Goal: Task Accomplishment & Management: Manage account settings

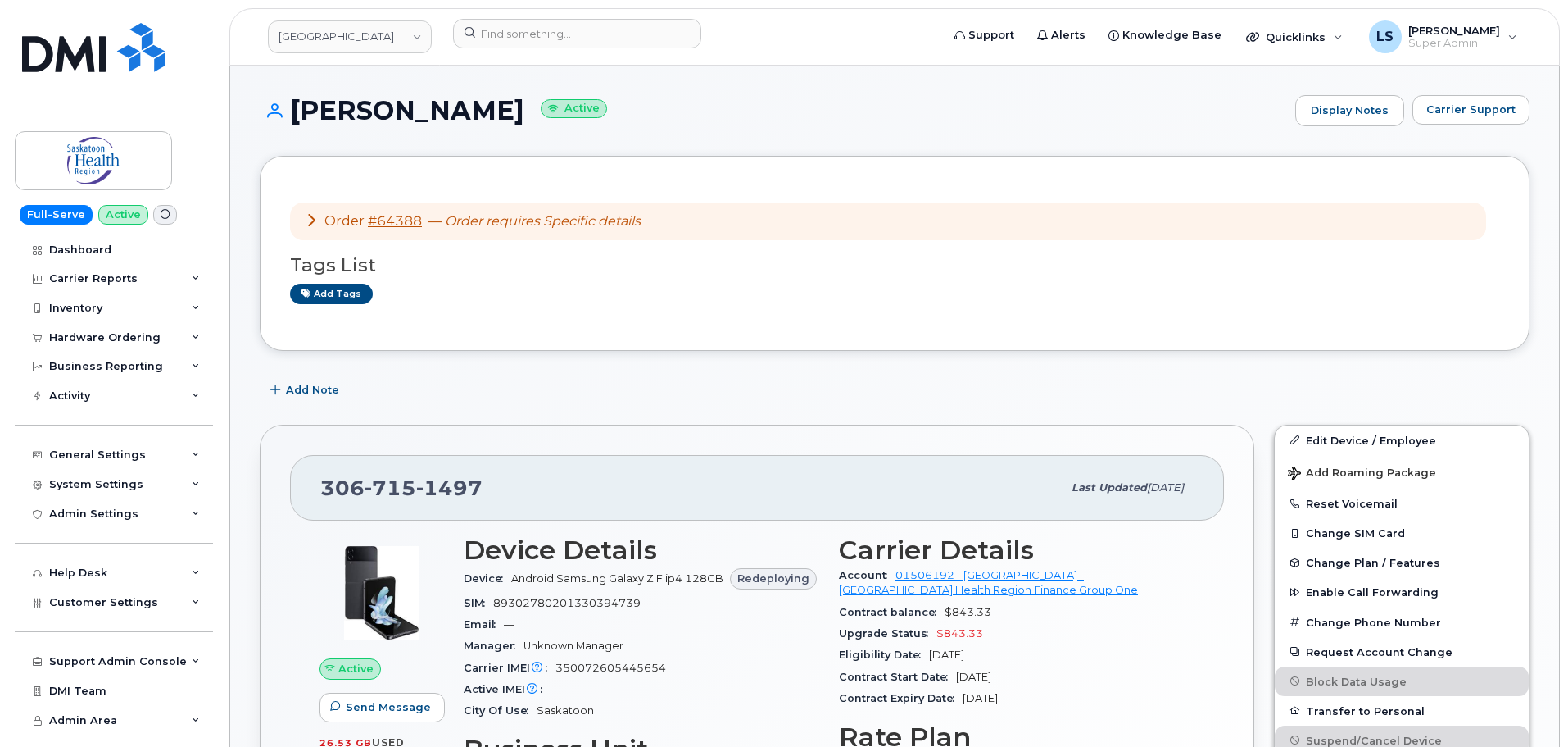
click at [314, 217] on icon at bounding box center [311, 219] width 13 height 13
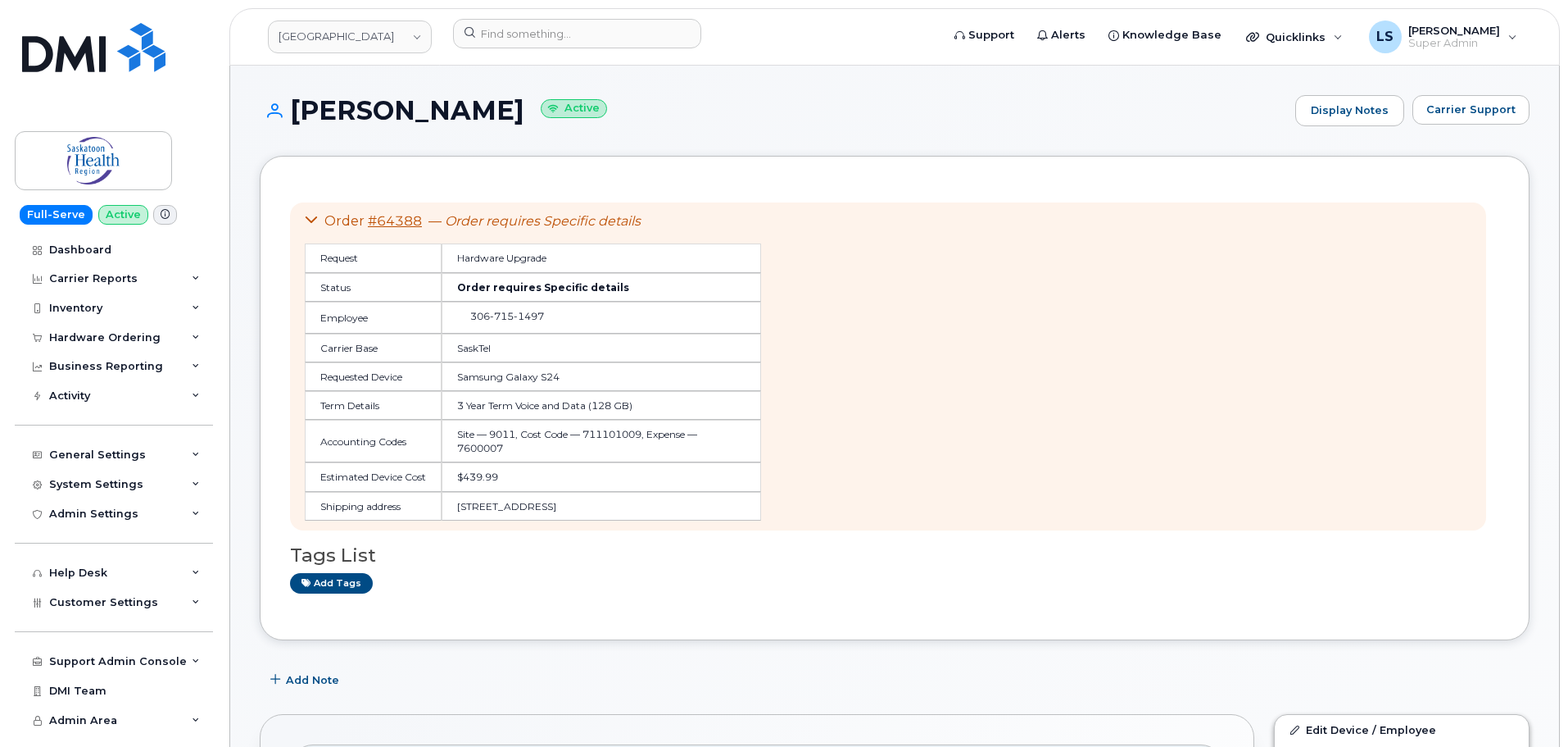
drag, startPoint x: 396, startPoint y: 220, endPoint x: 409, endPoint y: 158, distance: 63.3
click at [408, 142] on div "Marlow Dallin Active Display Notes Carrier Support" at bounding box center [894, 125] width 1270 height 61
drag, startPoint x: 423, startPoint y: 222, endPoint x: 372, endPoint y: 216, distance: 51.4
click at [372, 216] on div "Order #64388 — Order requires Specific details" at bounding box center [533, 221] width 456 height 19
copy link "64388"
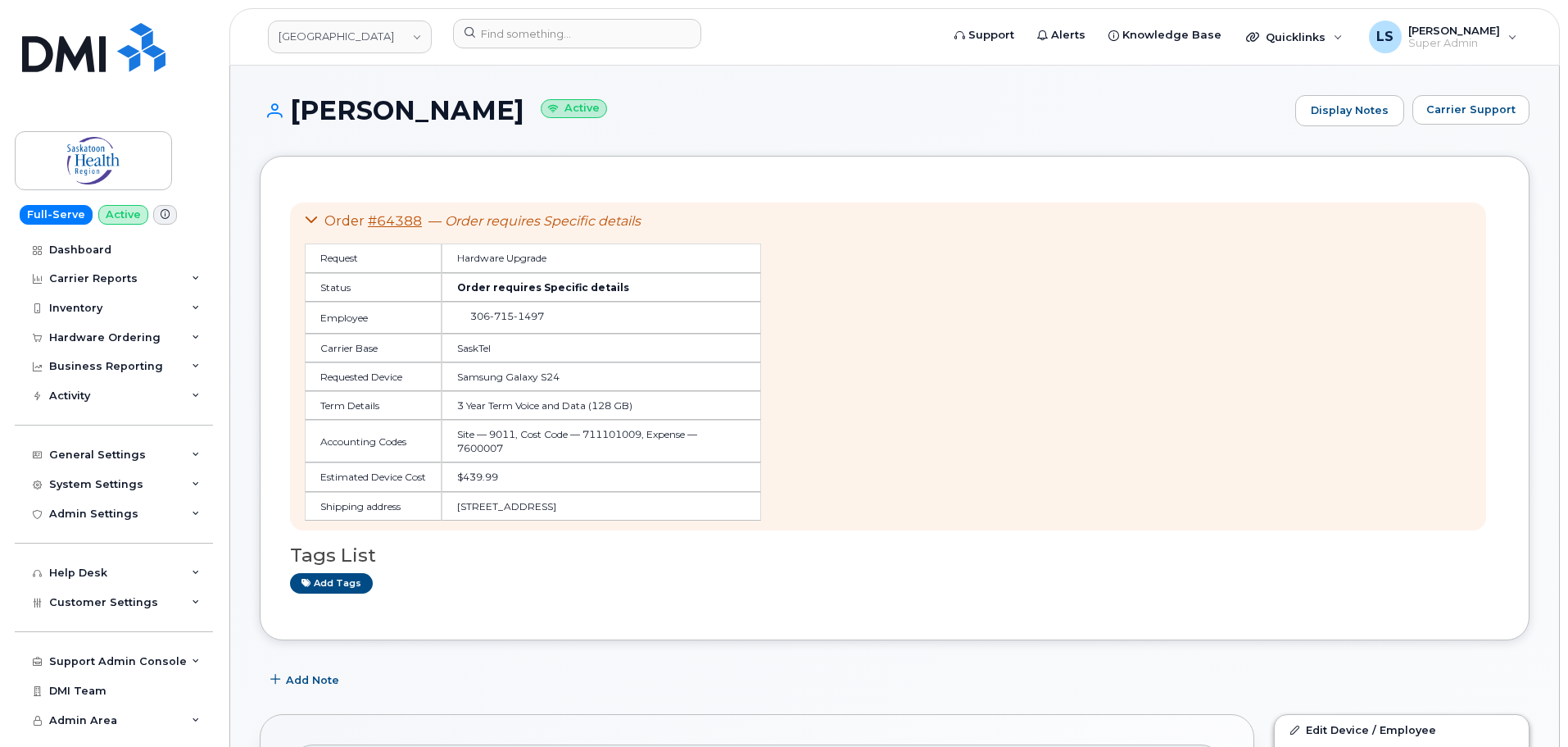
drag, startPoint x: 148, startPoint y: 333, endPoint x: 140, endPoint y: 384, distance: 51.6
click at [148, 334] on div "Hardware Ordering" at bounding box center [104, 337] width 111 height 13
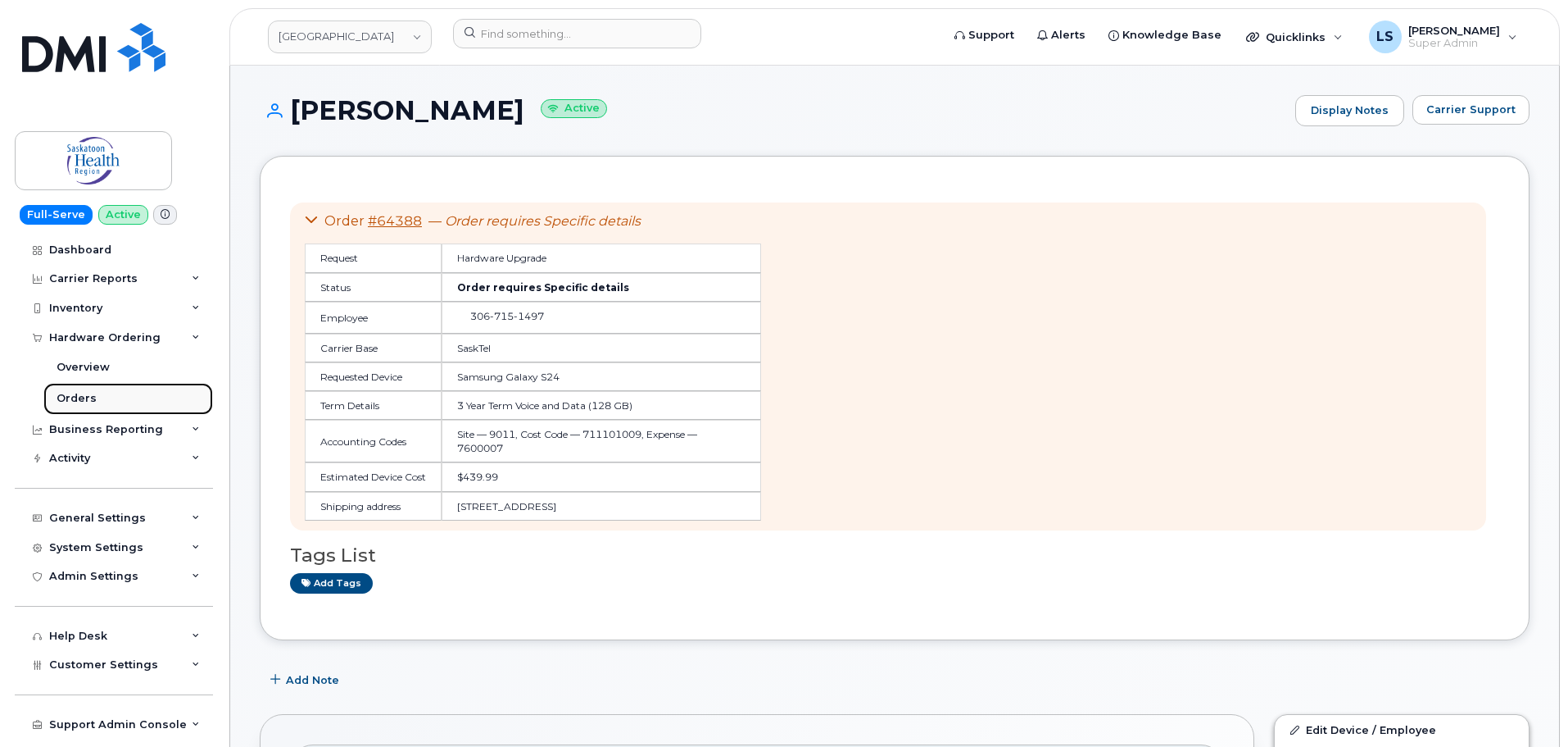
click at [123, 403] on link "Orders" at bounding box center [128, 398] width 170 height 31
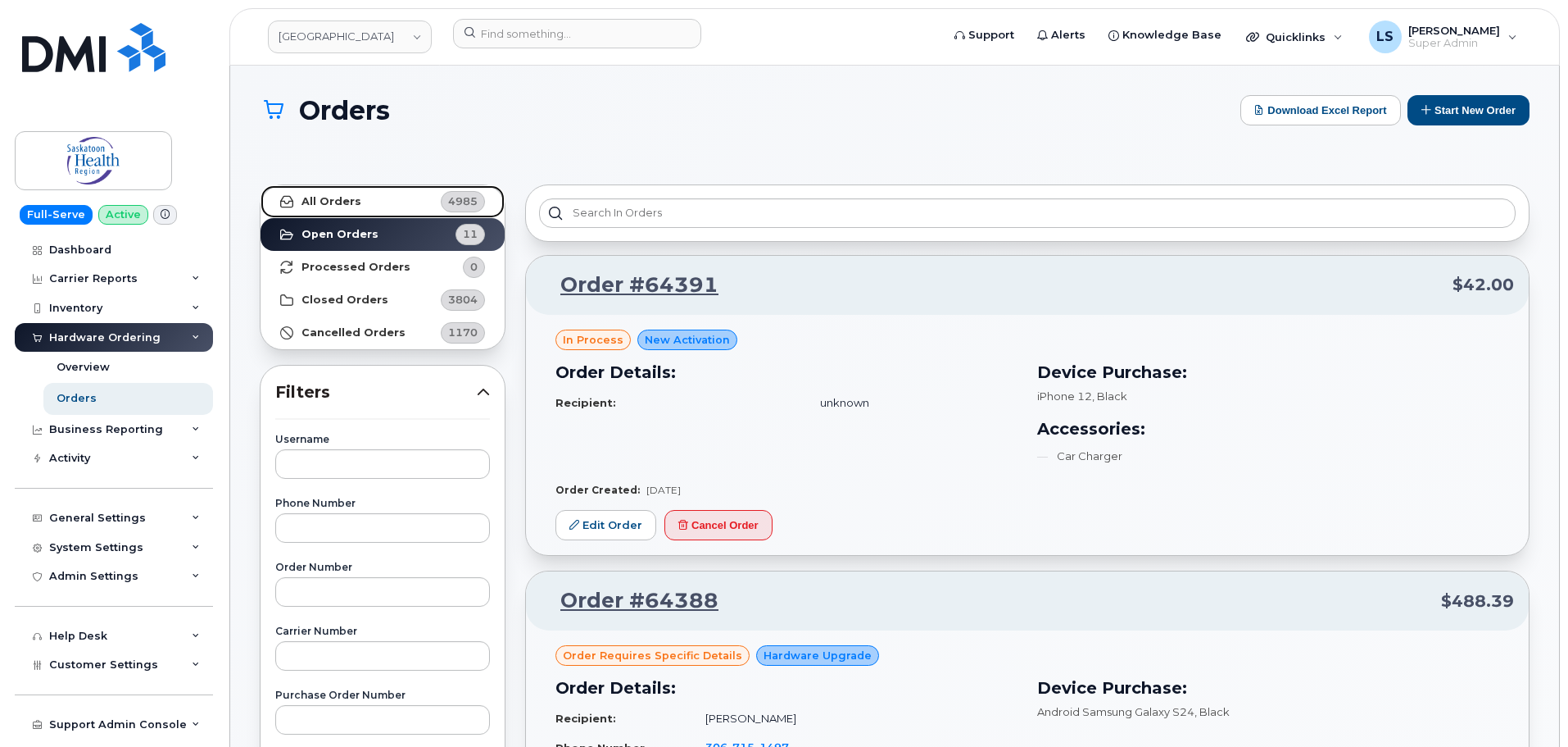
click at [343, 199] on strong "All Orders" at bounding box center [331, 201] width 60 height 13
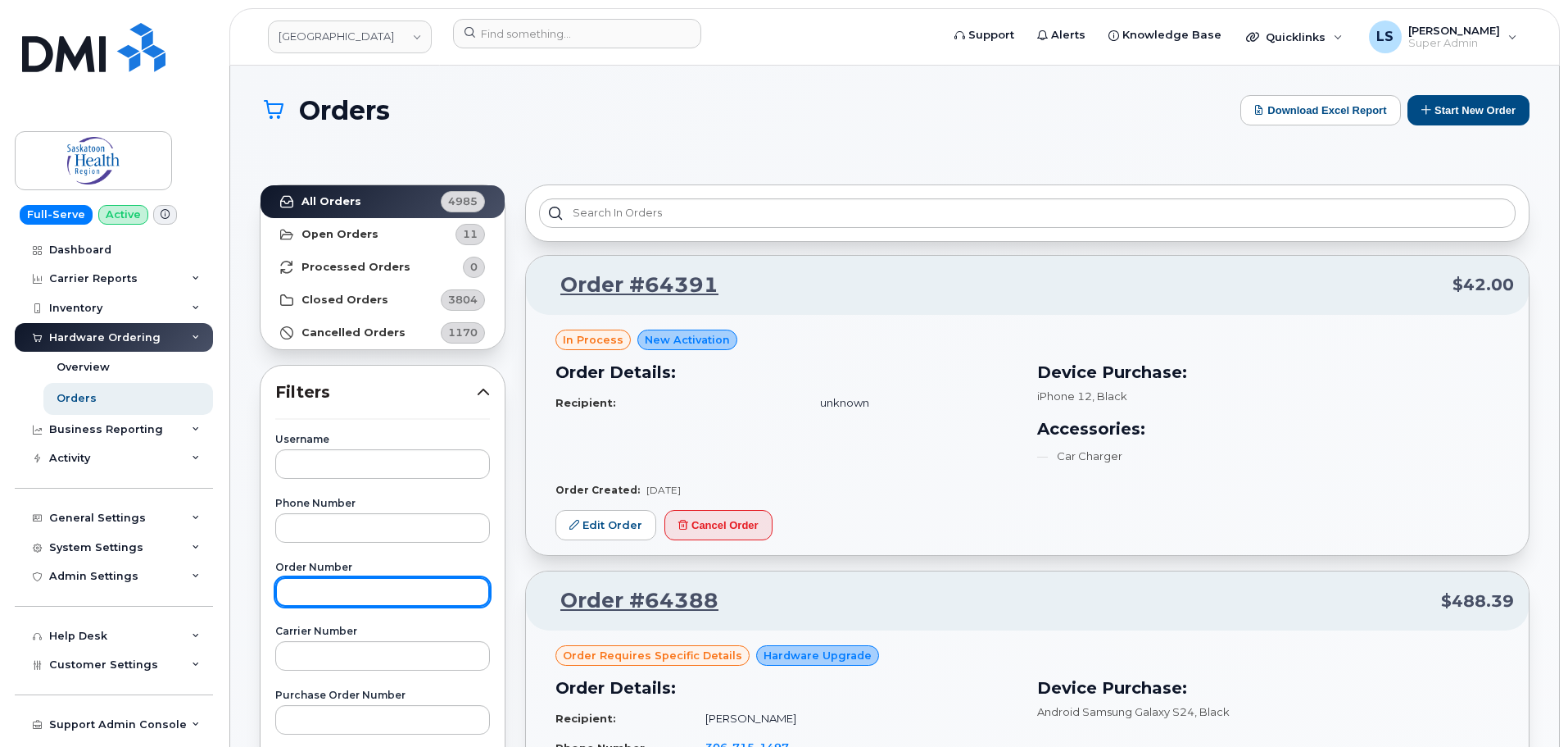
click at [339, 596] on input "text" at bounding box center [383, 592] width 215 height 30
paste input "64388"
type input "64388"
click at [609, 126] on div "Orders Download Excel Report Start New Order" at bounding box center [894, 125] width 1270 height 60
click at [400, 605] on input "64388" at bounding box center [383, 592] width 215 height 30
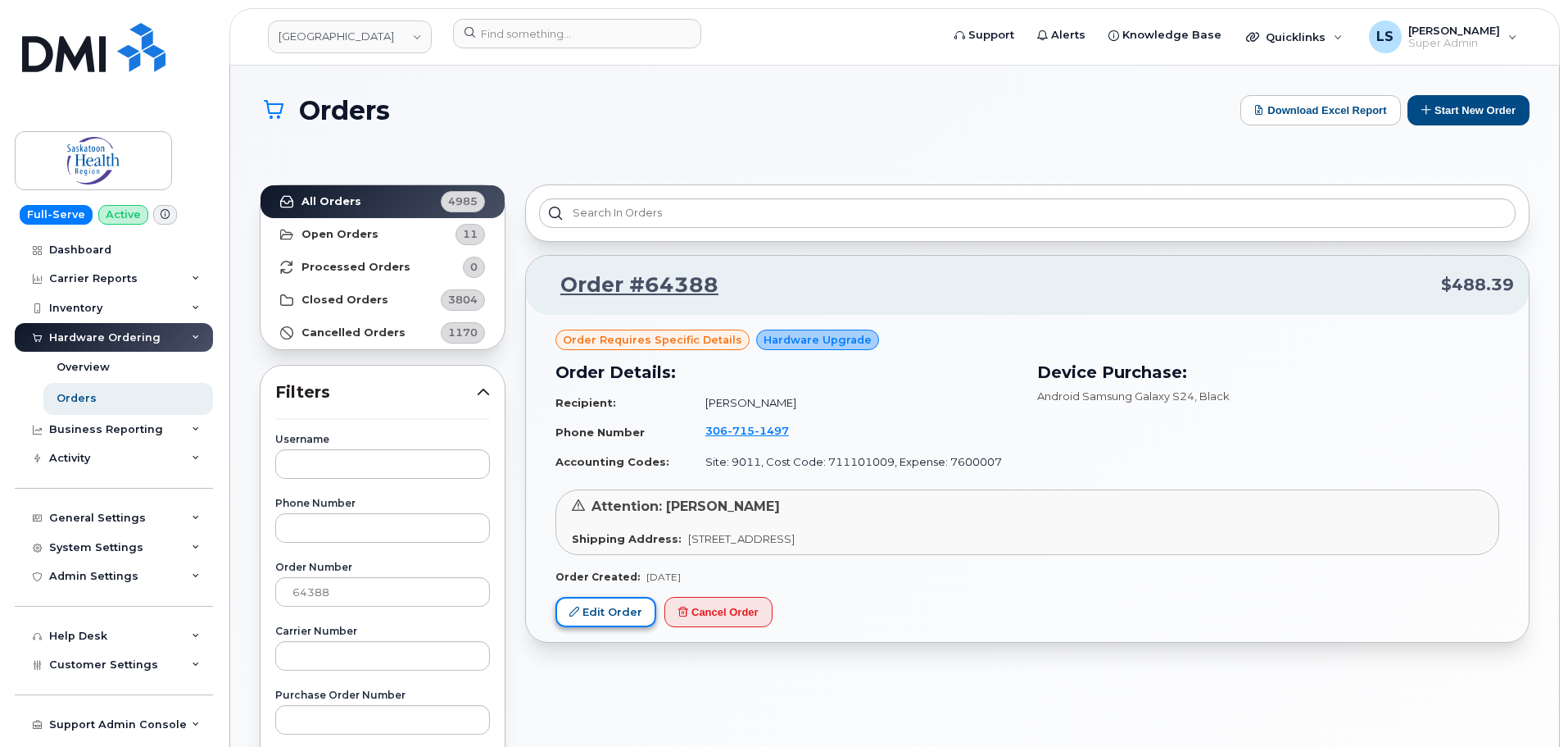
click at [570, 610] on icon at bounding box center [575, 612] width 10 height 10
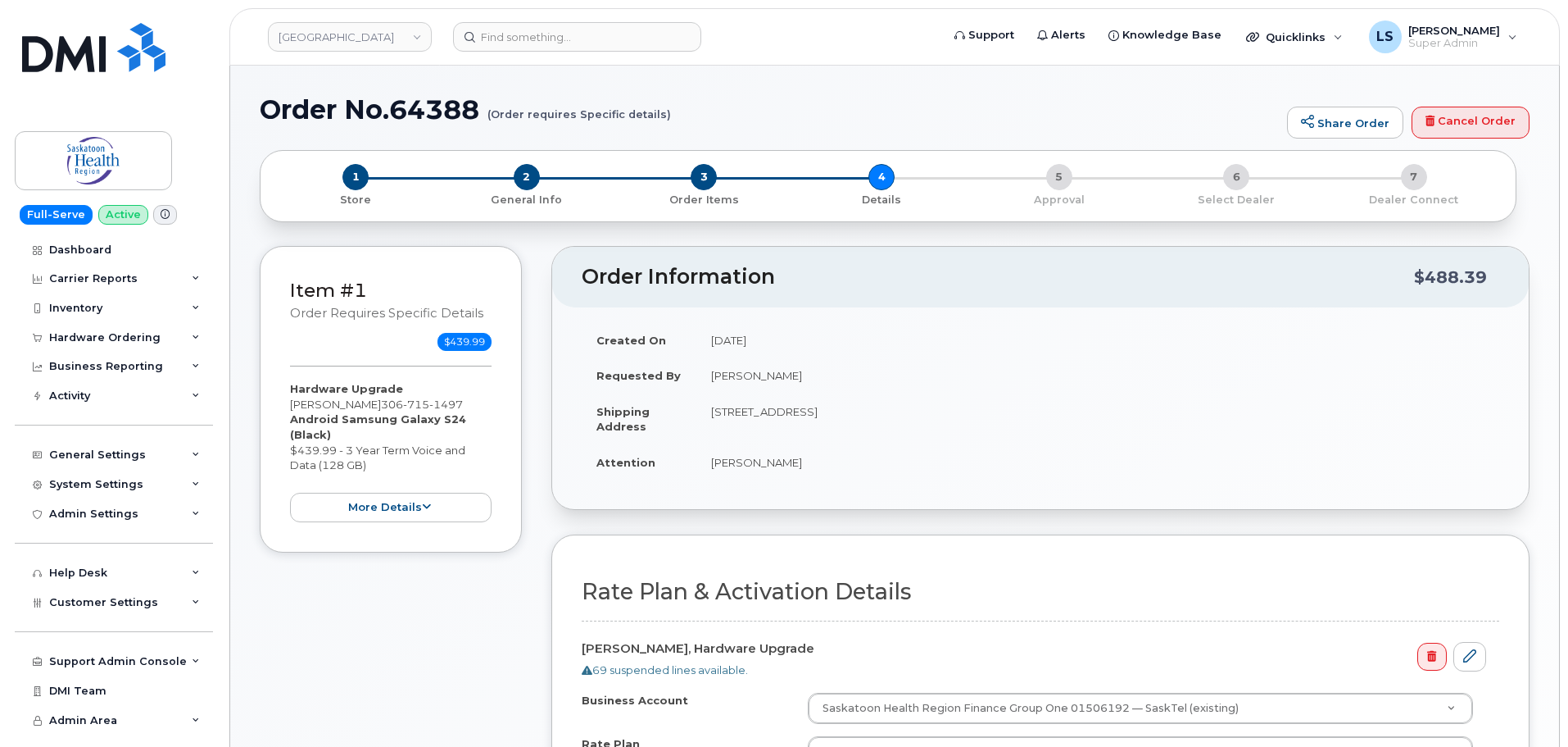
select select
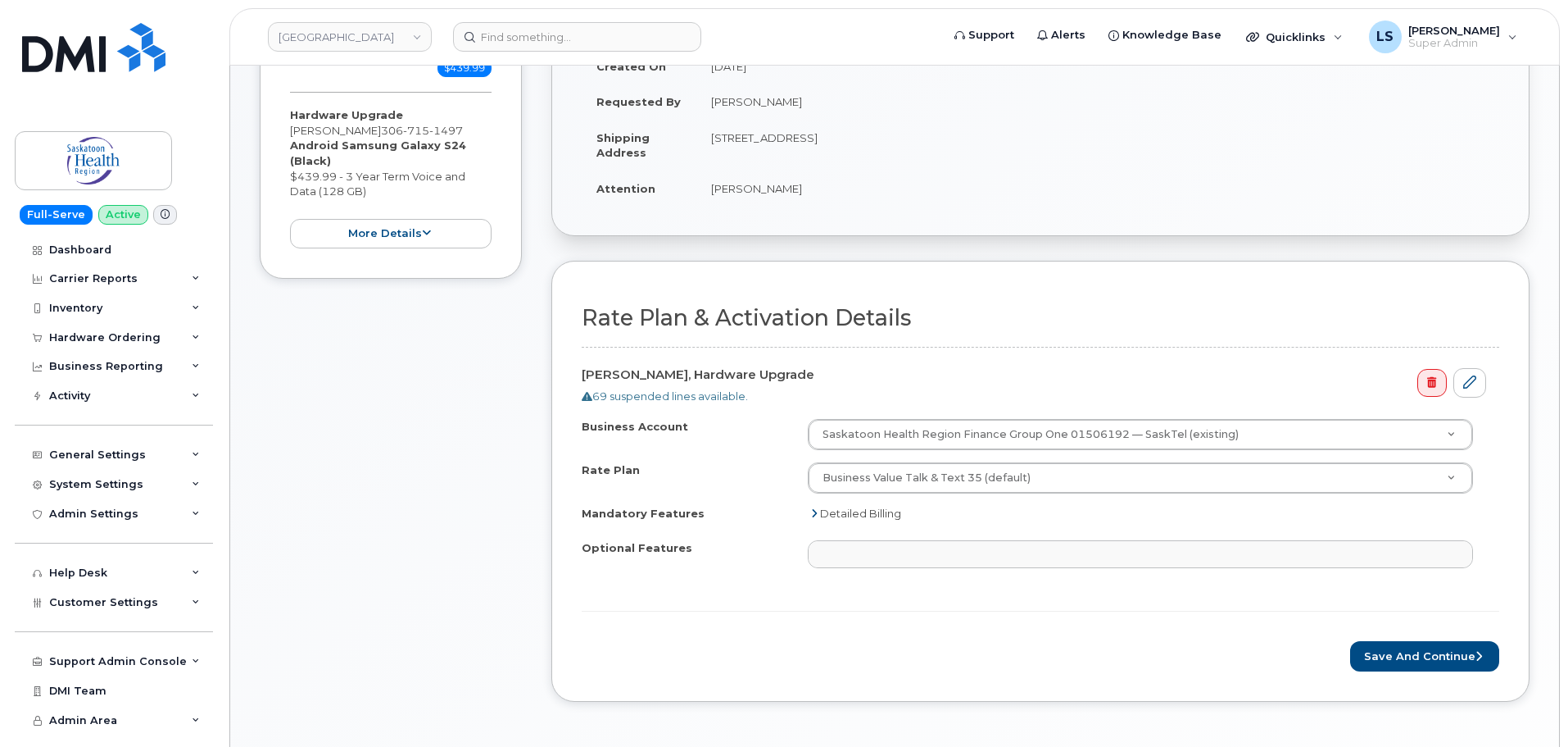
scroll to position [328, 0]
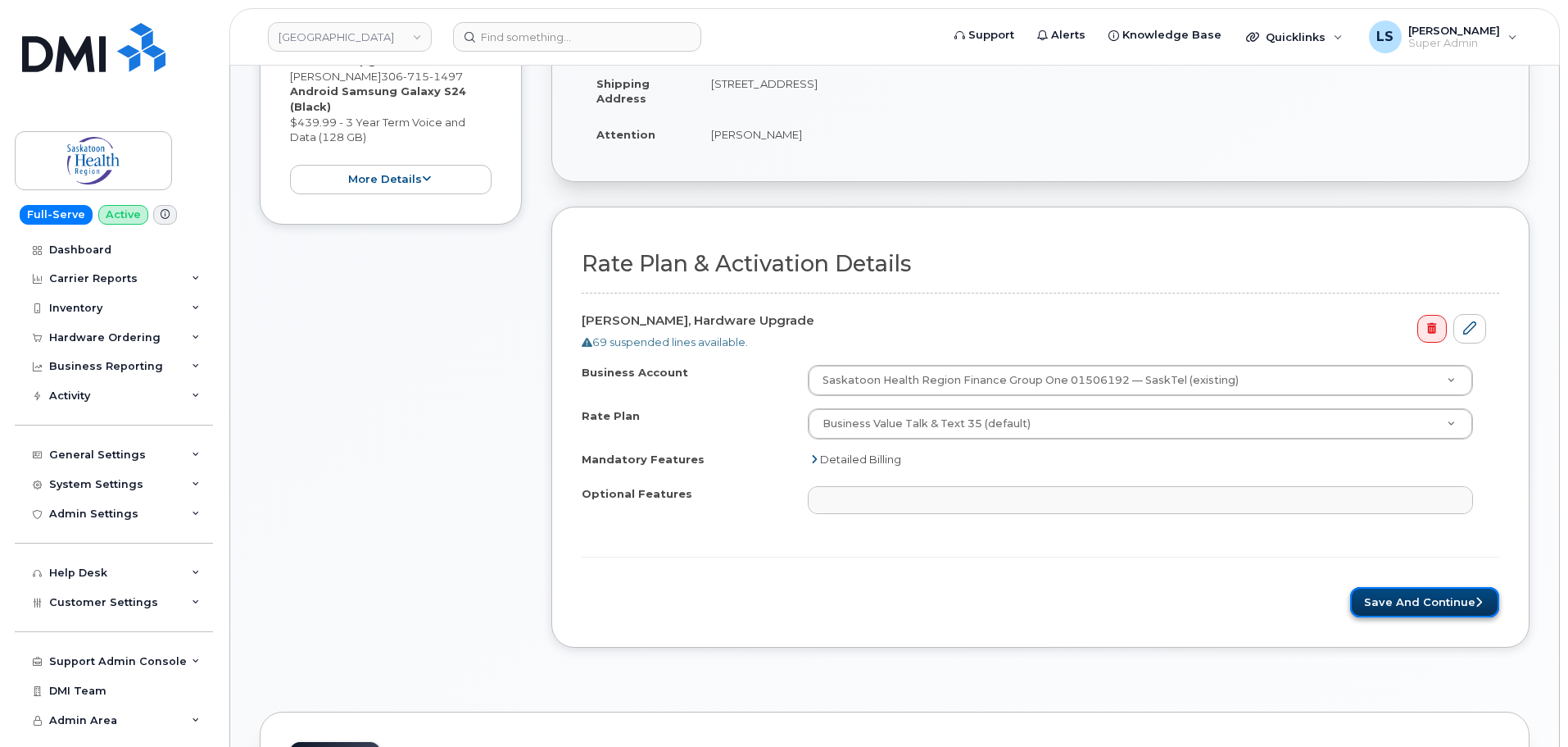
click at [1383, 607] on button "Save and Continue" at bounding box center [1425, 602] width 149 height 30
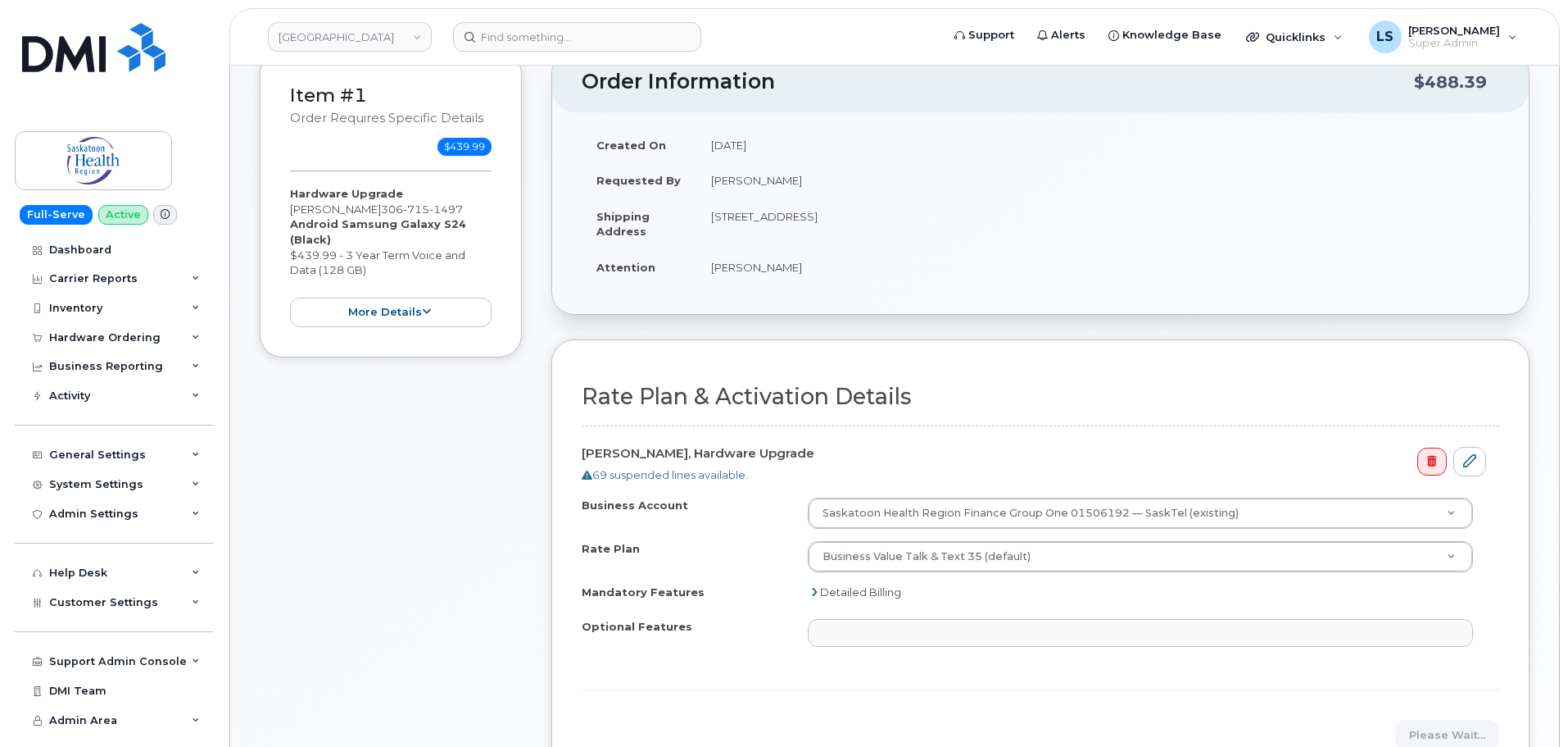
scroll to position [0, 0]
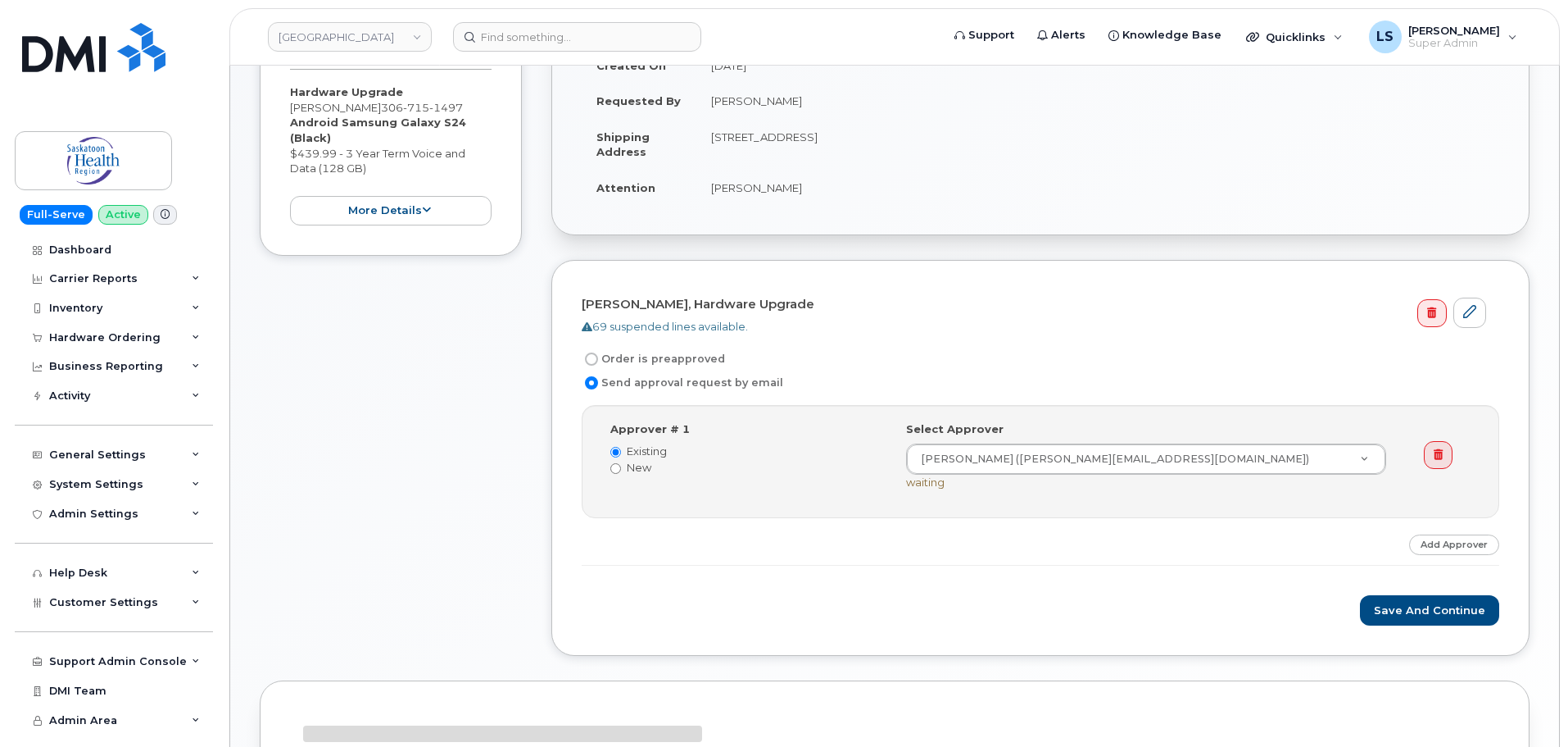
scroll to position [275, 0]
click at [1468, 622] on button "Save and Continue" at bounding box center [1430, 610] width 139 height 30
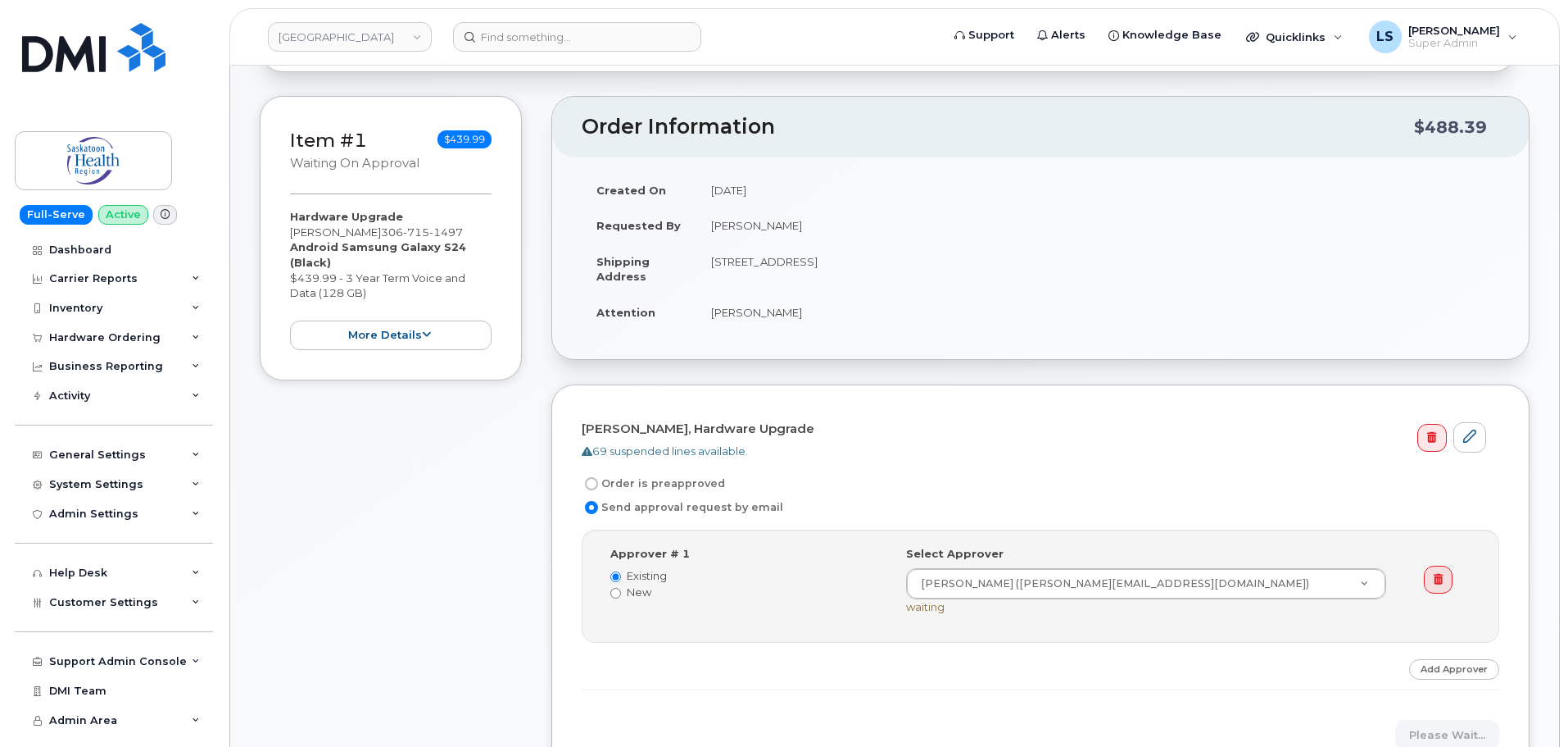
scroll to position [0, 0]
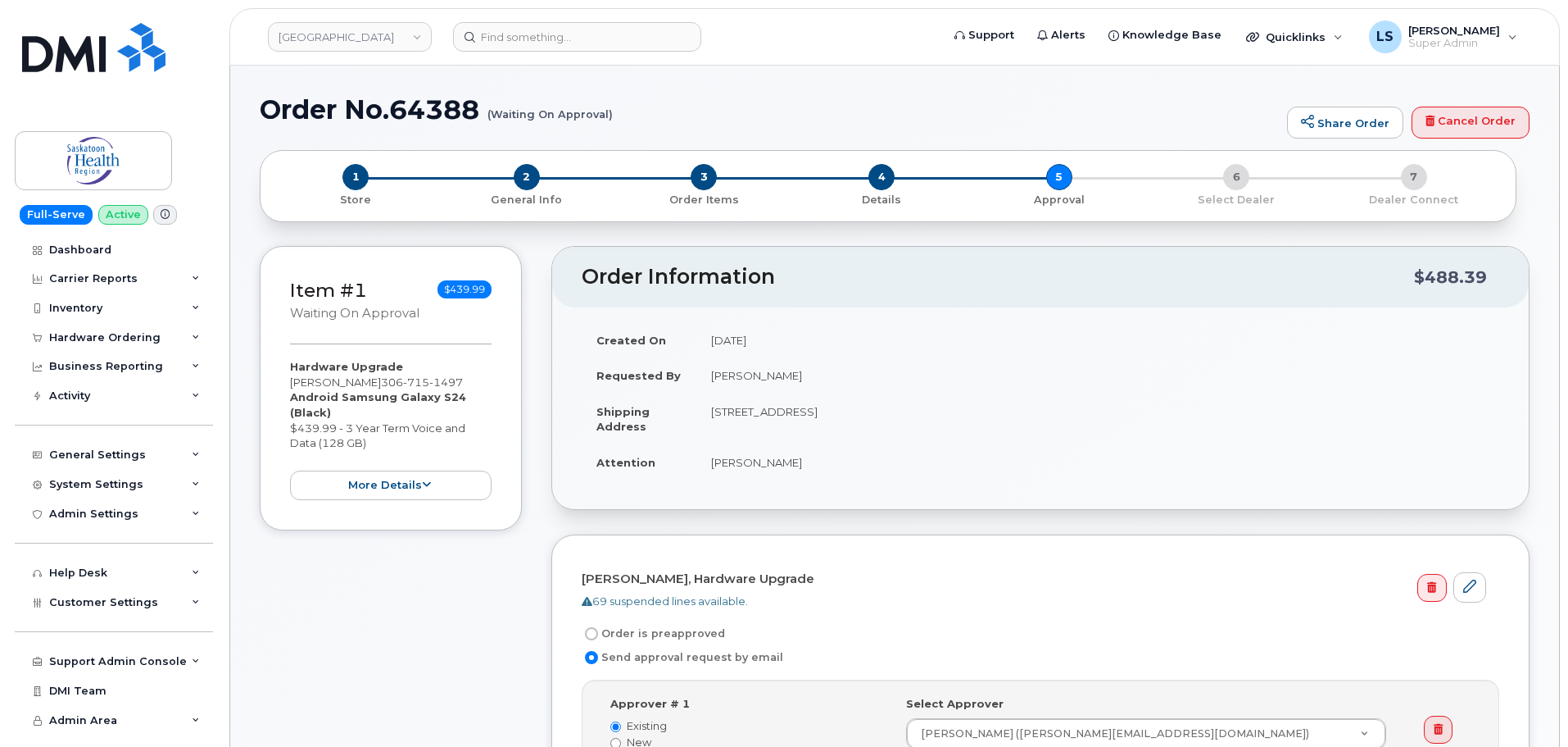
click at [561, 112] on small "(Waiting On Approval)" at bounding box center [550, 108] width 125 height 26
drag, startPoint x: 561, startPoint y: 112, endPoint x: 671, endPoint y: 165, distance: 122.1
click at [561, 113] on small "(Waiting On Approval)" at bounding box center [550, 108] width 125 height 26
click at [736, 149] on div "Order No.64388 (Waiting On Approval) Share Order Cancel Order" at bounding box center [894, 122] width 1270 height 55
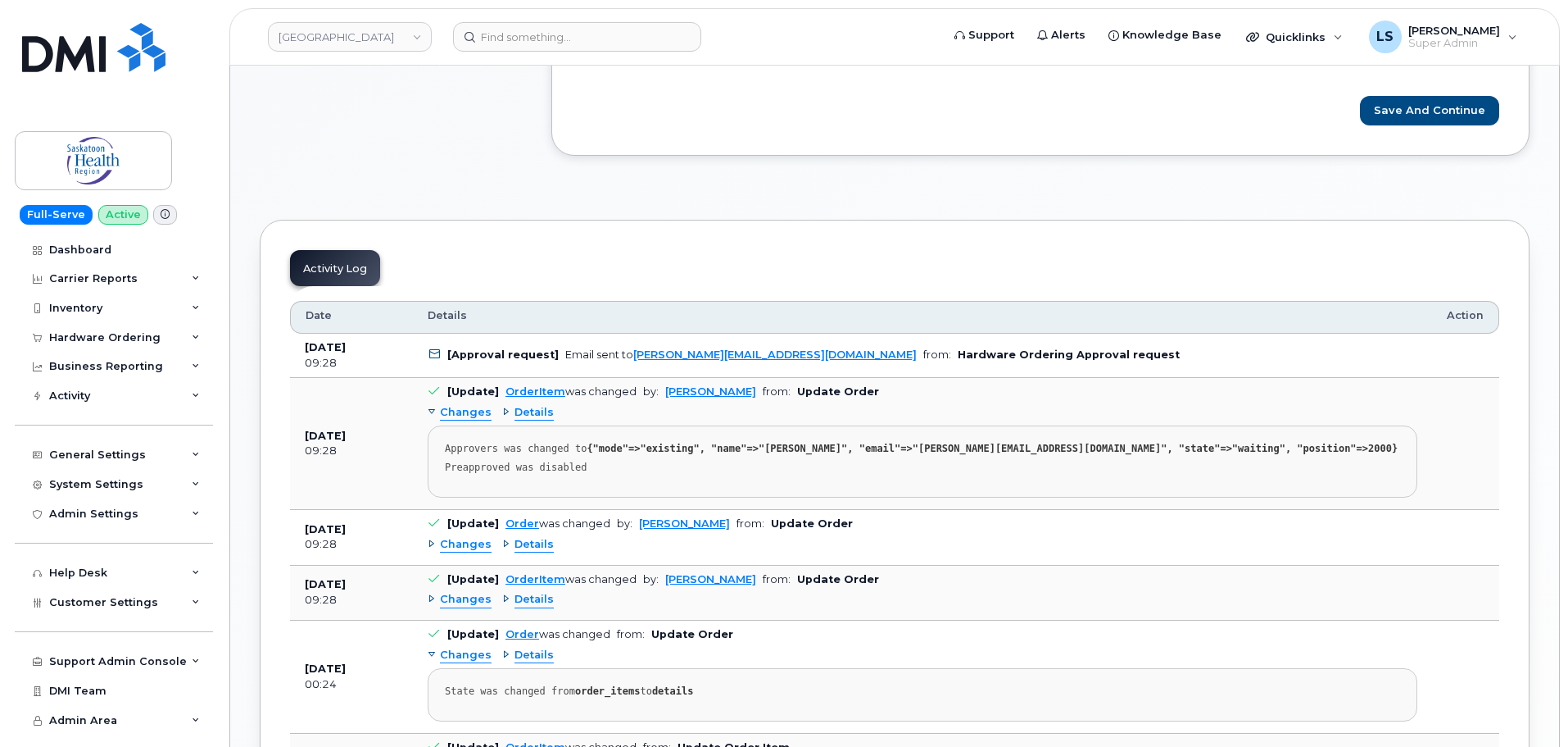
scroll to position [820, 0]
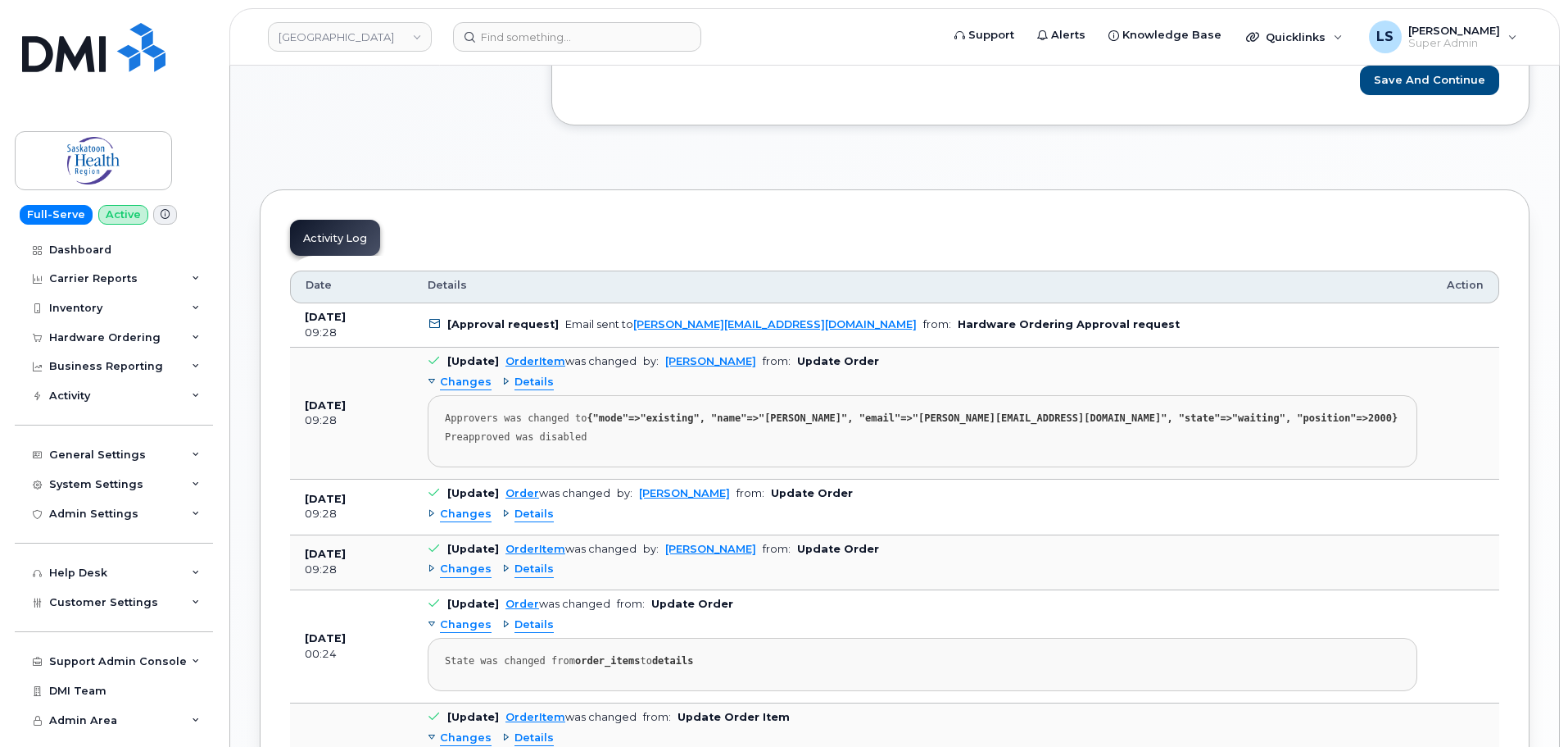
click at [842, 547] on b "Update Order" at bounding box center [838, 548] width 82 height 12
click at [892, 559] on div "Changes Details" at bounding box center [922, 569] width 989 height 26
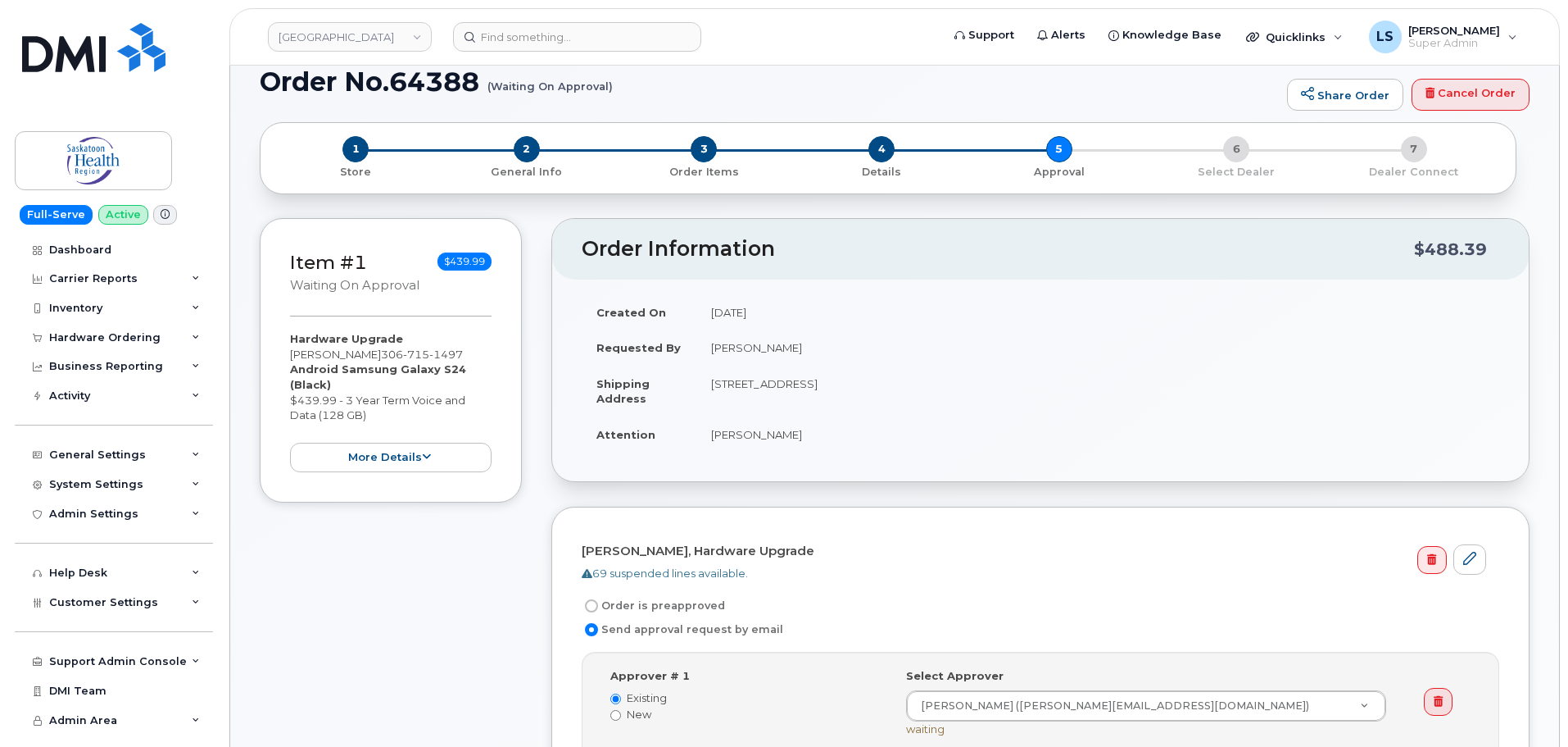
scroll to position [0, 0]
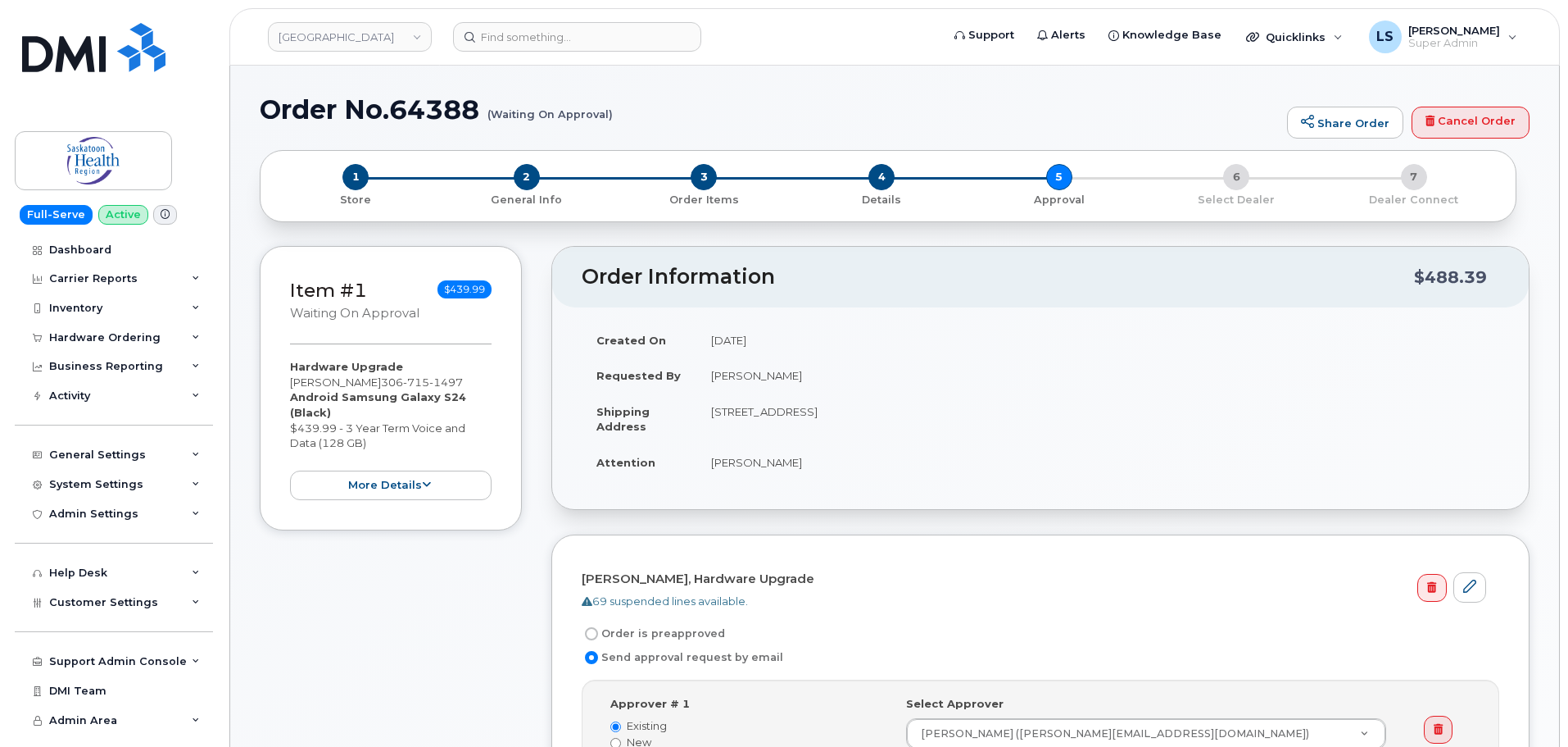
click at [733, 460] on td "[PERSON_NAME]" at bounding box center [1097, 463] width 802 height 36
click at [733, 459] on td "[PERSON_NAME]" at bounding box center [1097, 463] width 802 height 36
click at [841, 473] on td "[PERSON_NAME]" at bounding box center [1097, 463] width 802 height 36
click at [775, 462] on td "[PERSON_NAME]" at bounding box center [1097, 463] width 802 height 36
drag, startPoint x: 775, startPoint y: 462, endPoint x: 781, endPoint y: 467, distance: 7.8
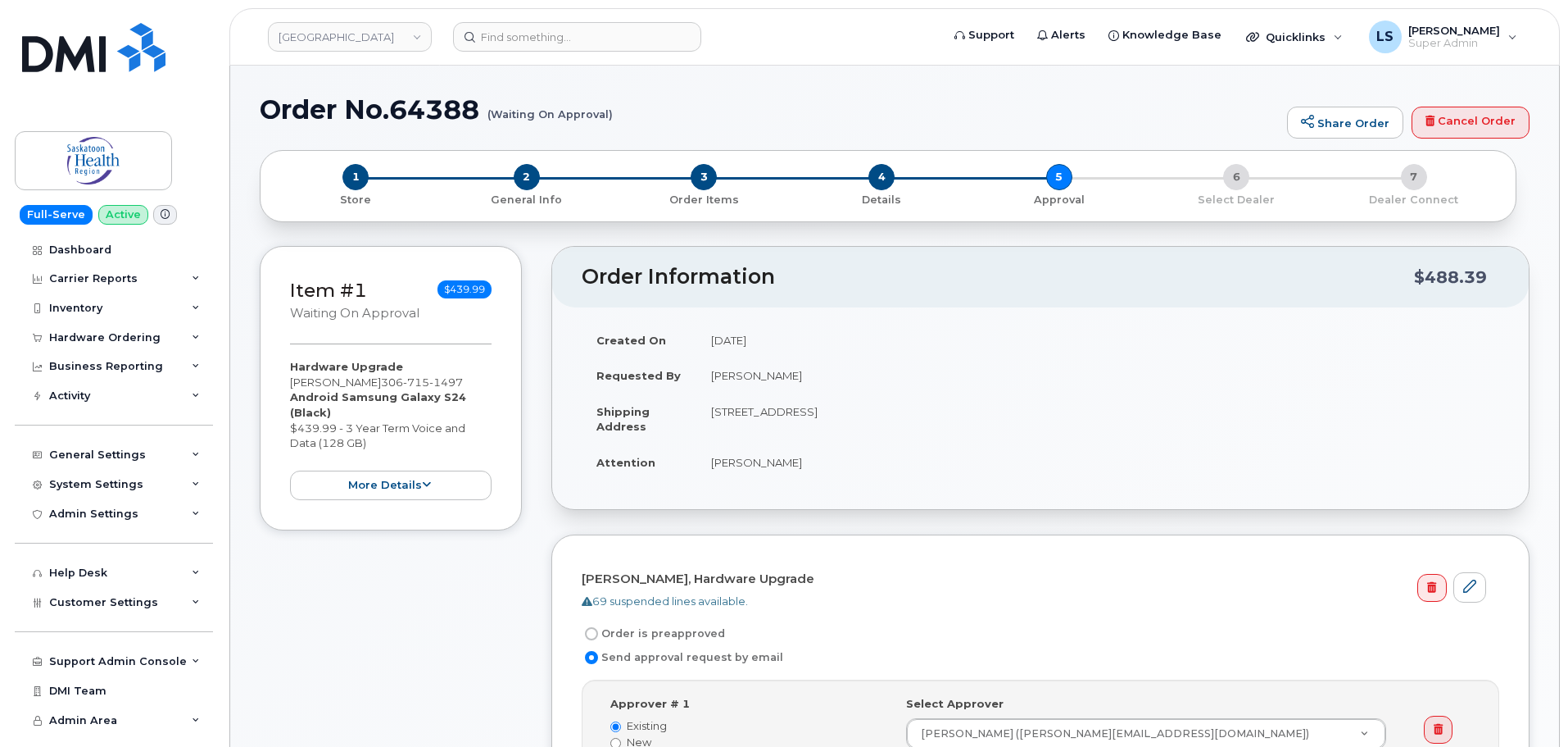
click at [775, 462] on td "[PERSON_NAME]" at bounding box center [1097, 463] width 802 height 36
click at [783, 465] on td "[PERSON_NAME]" at bounding box center [1097, 463] width 802 height 36
drag, startPoint x: 398, startPoint y: 561, endPoint x: 381, endPoint y: 630, distance: 71.1
click at [381, 630] on div "Item #1 Waiting On Approval $439.99 Hardware Upgrade Marlow Dallin 306 715 1497…" at bounding box center [391, 608] width 262 height 724
drag, startPoint x: 303, startPoint y: 544, endPoint x: 327, endPoint y: 611, distance: 71.2
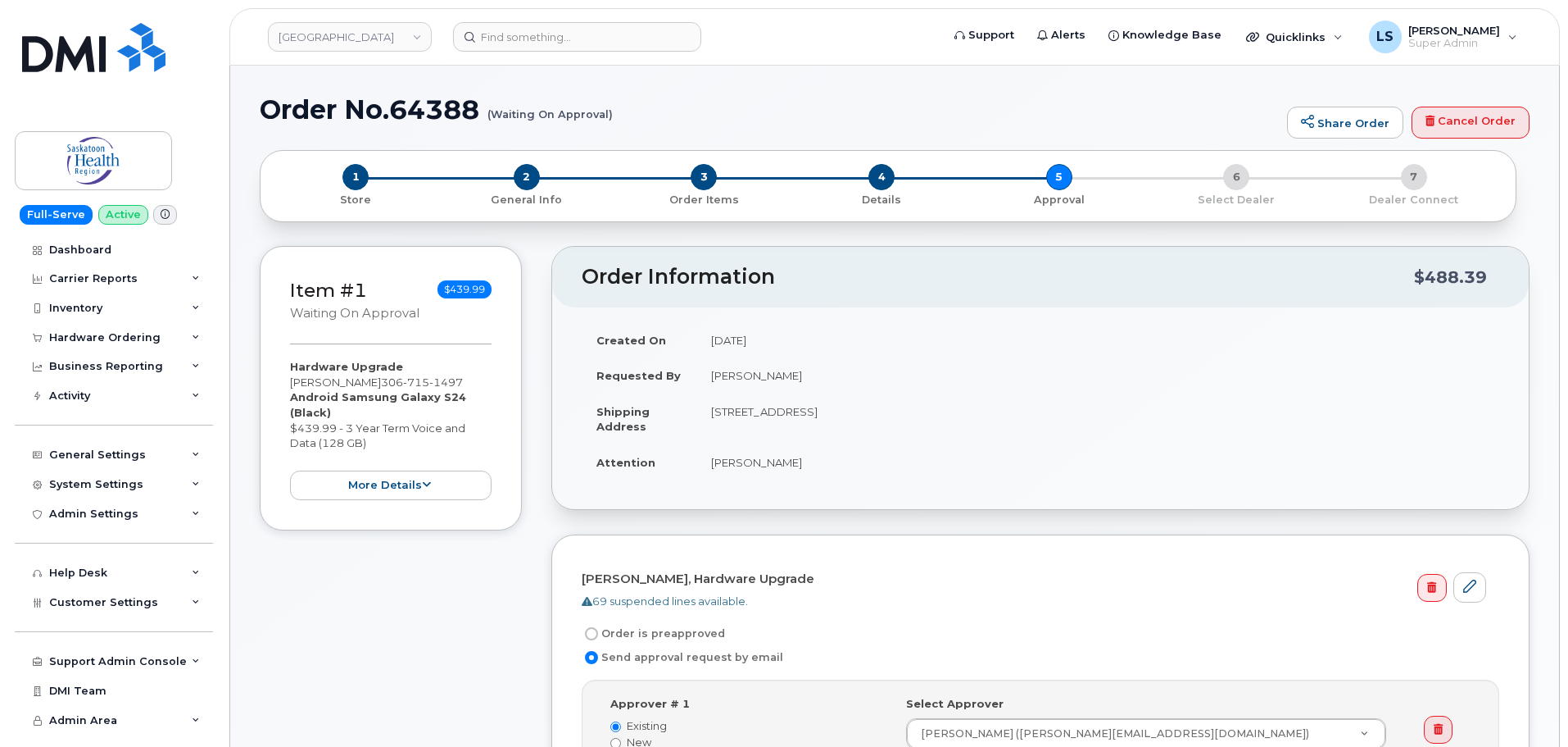
click at [327, 608] on div "Item #1 Waiting On Approval $439.99 Hardware Upgrade Marlow Dallin 306 715 1497…" at bounding box center [391, 608] width 262 height 724
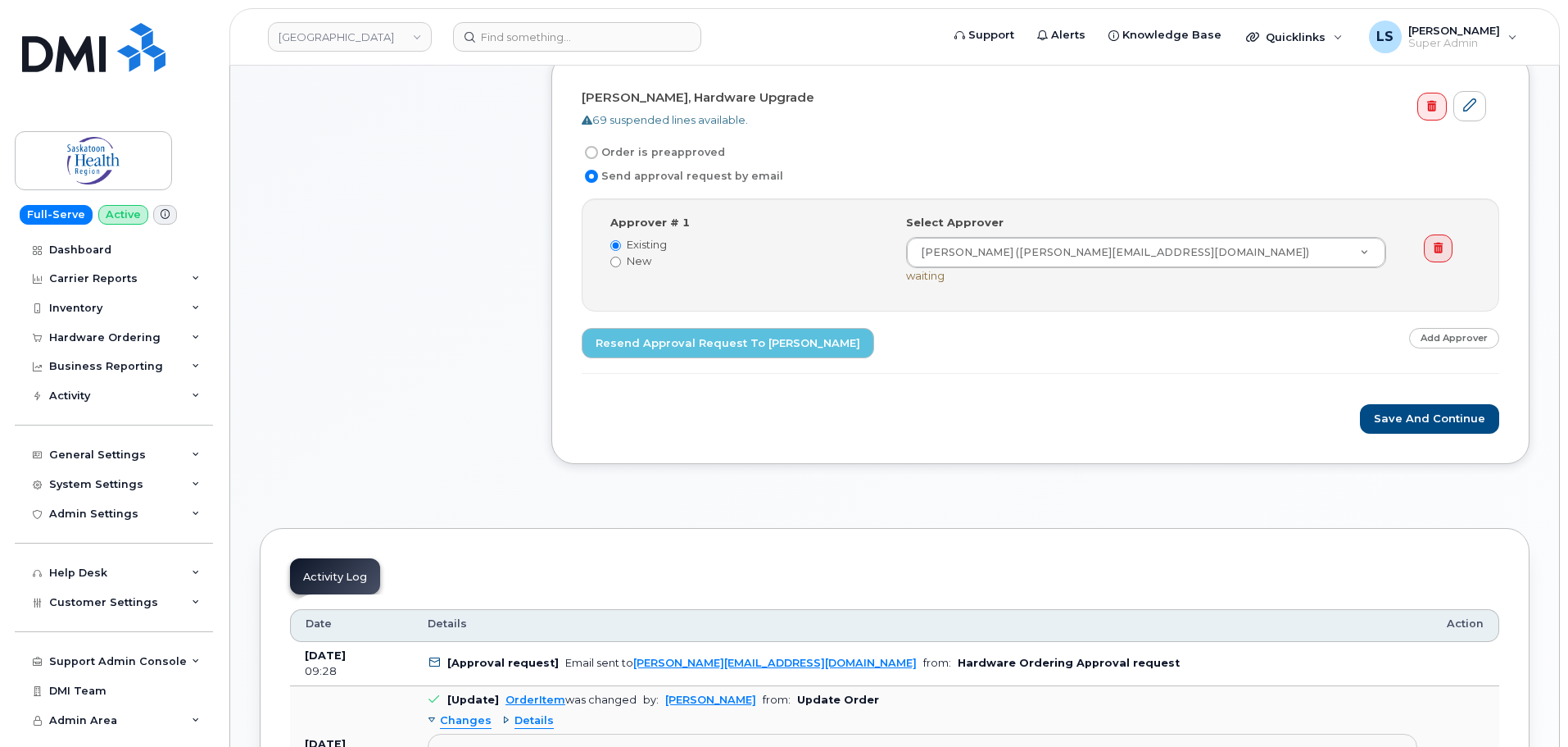
scroll to position [623, 0]
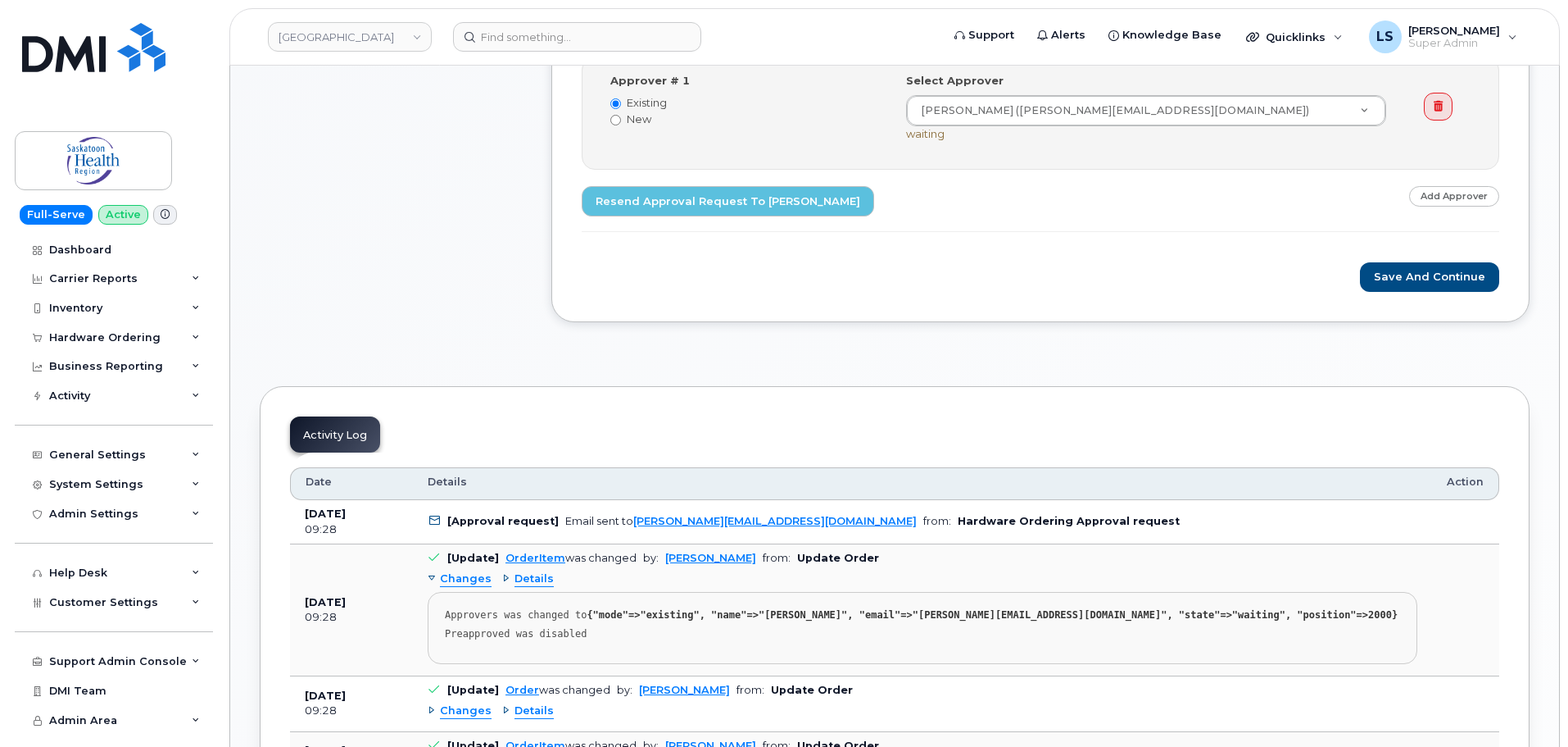
click at [454, 522] on b "[Approval request]" at bounding box center [503, 520] width 111 height 12
click at [533, 524] on b "[Approval request]" at bounding box center [503, 520] width 111 height 12
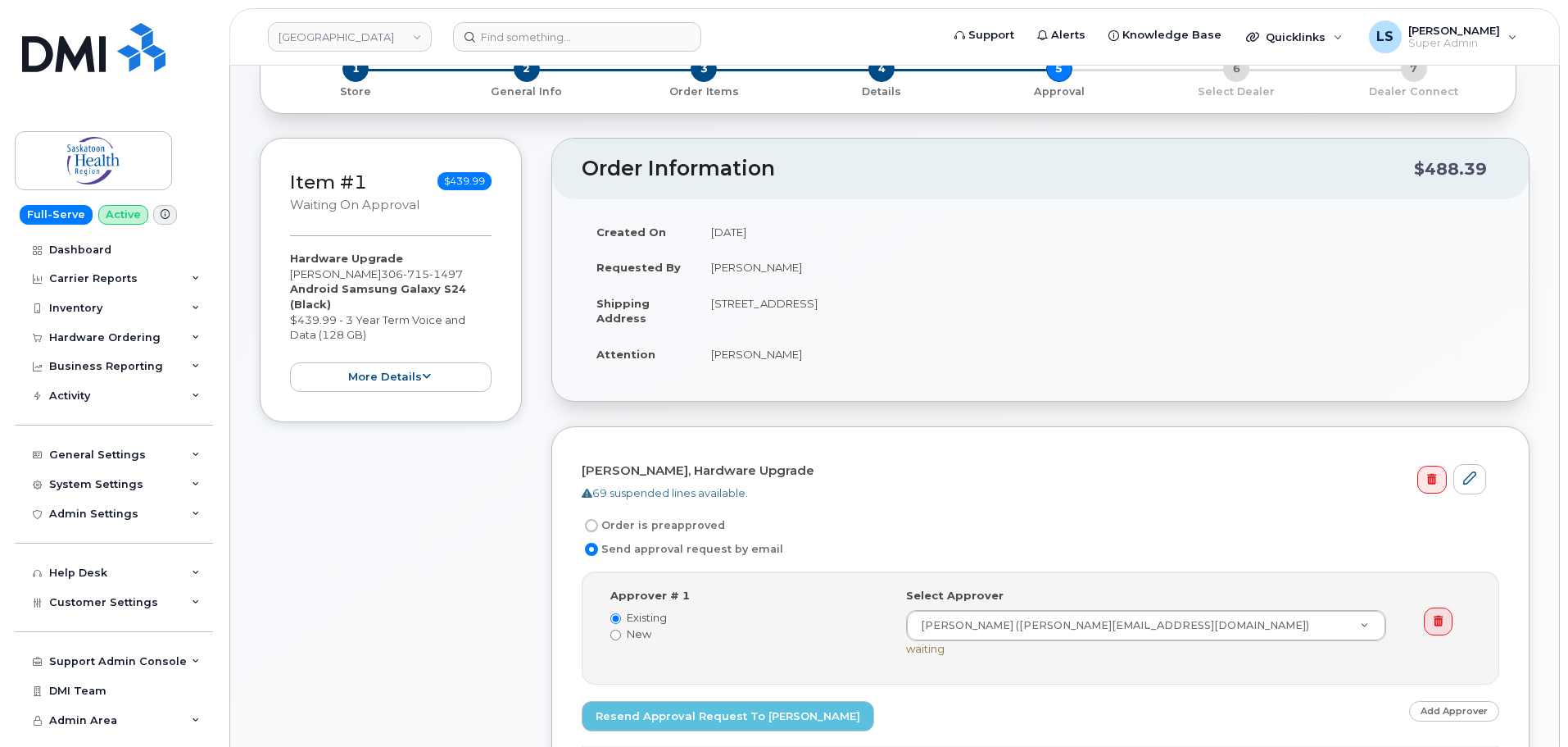
scroll to position [0, 0]
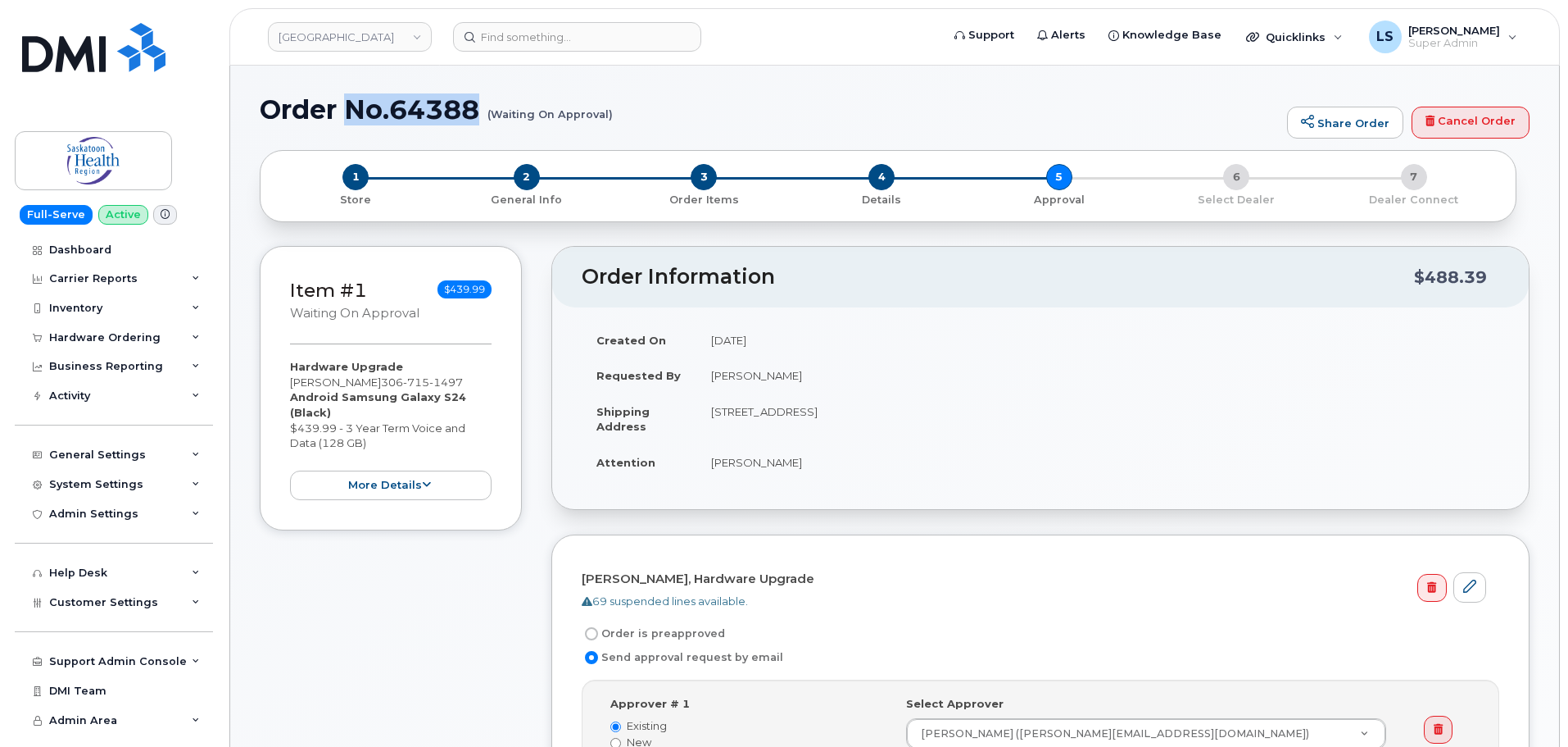
drag, startPoint x: 481, startPoint y: 104, endPoint x: 349, endPoint y: 120, distance: 133.0
click at [349, 120] on h1 "Order No.64388 (Waiting On Approval)" at bounding box center [769, 109] width 1019 height 29
copy h1 "No.64388"
click at [397, 109] on h1 "Order No.64388 (Waiting On Approval)" at bounding box center [769, 109] width 1019 height 29
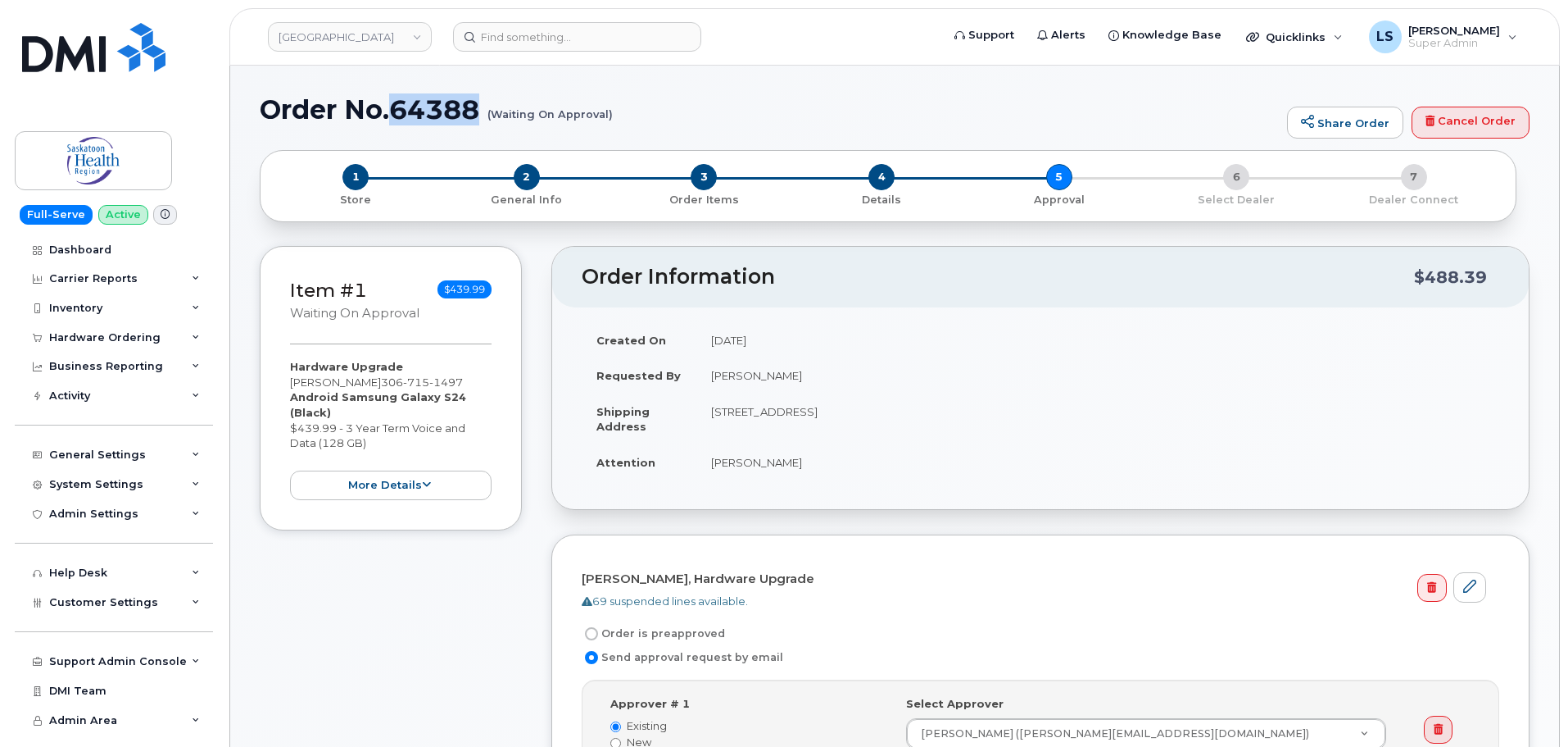
click at [397, 109] on h1 "Order No.64388 (Waiting On Approval)" at bounding box center [769, 109] width 1019 height 29
click at [426, 138] on div "Order No.64388 (Waiting On Approval) Share Order Cancel Order" at bounding box center [894, 122] width 1270 height 55
drag, startPoint x: 262, startPoint y: 110, endPoint x: 482, endPoint y: 109, distance: 220.0
click at [481, 104] on h1 "Order No.64388 (Waiting On Approval)" at bounding box center [769, 109] width 1019 height 29
copy h1 "Order No.64388"
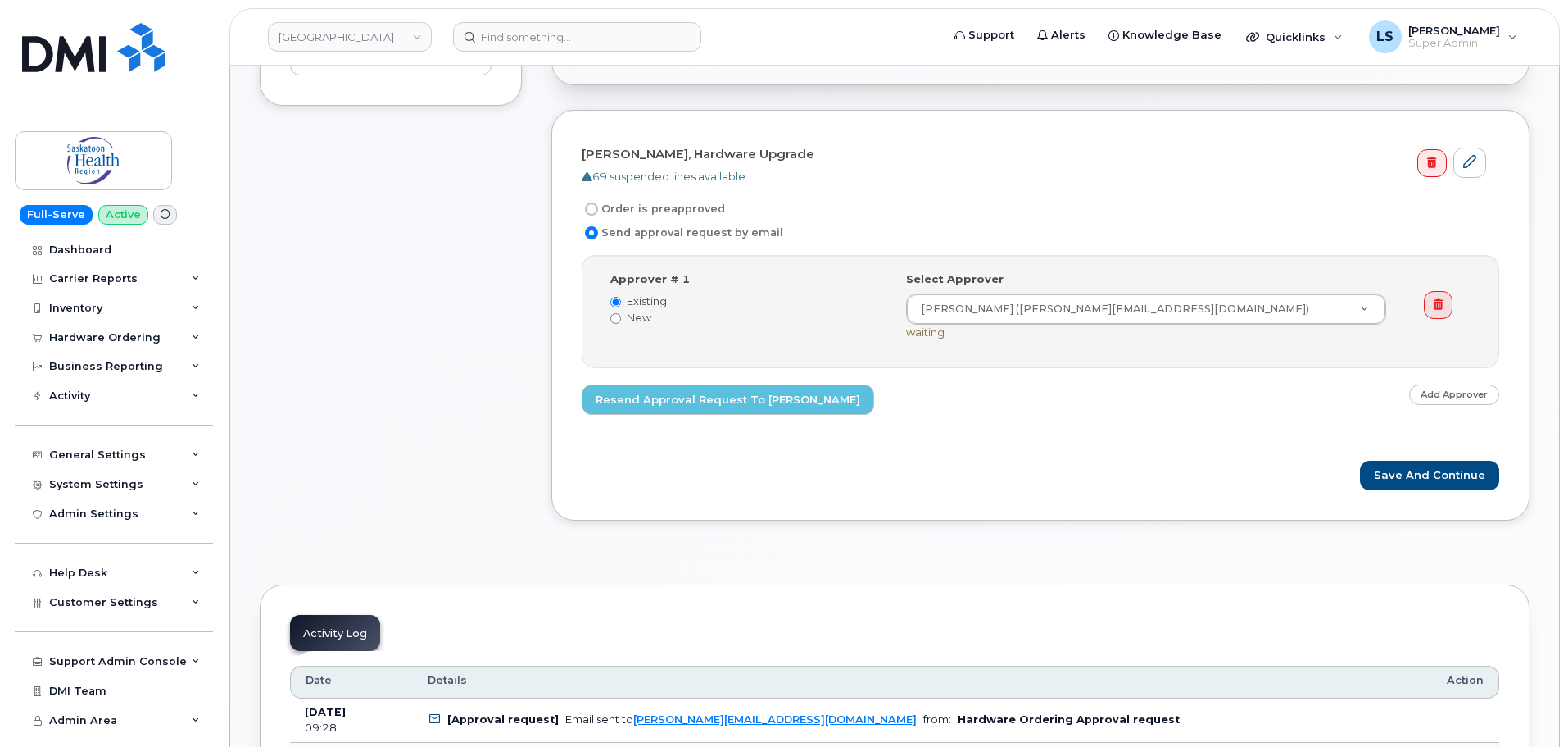
scroll to position [574, 0]
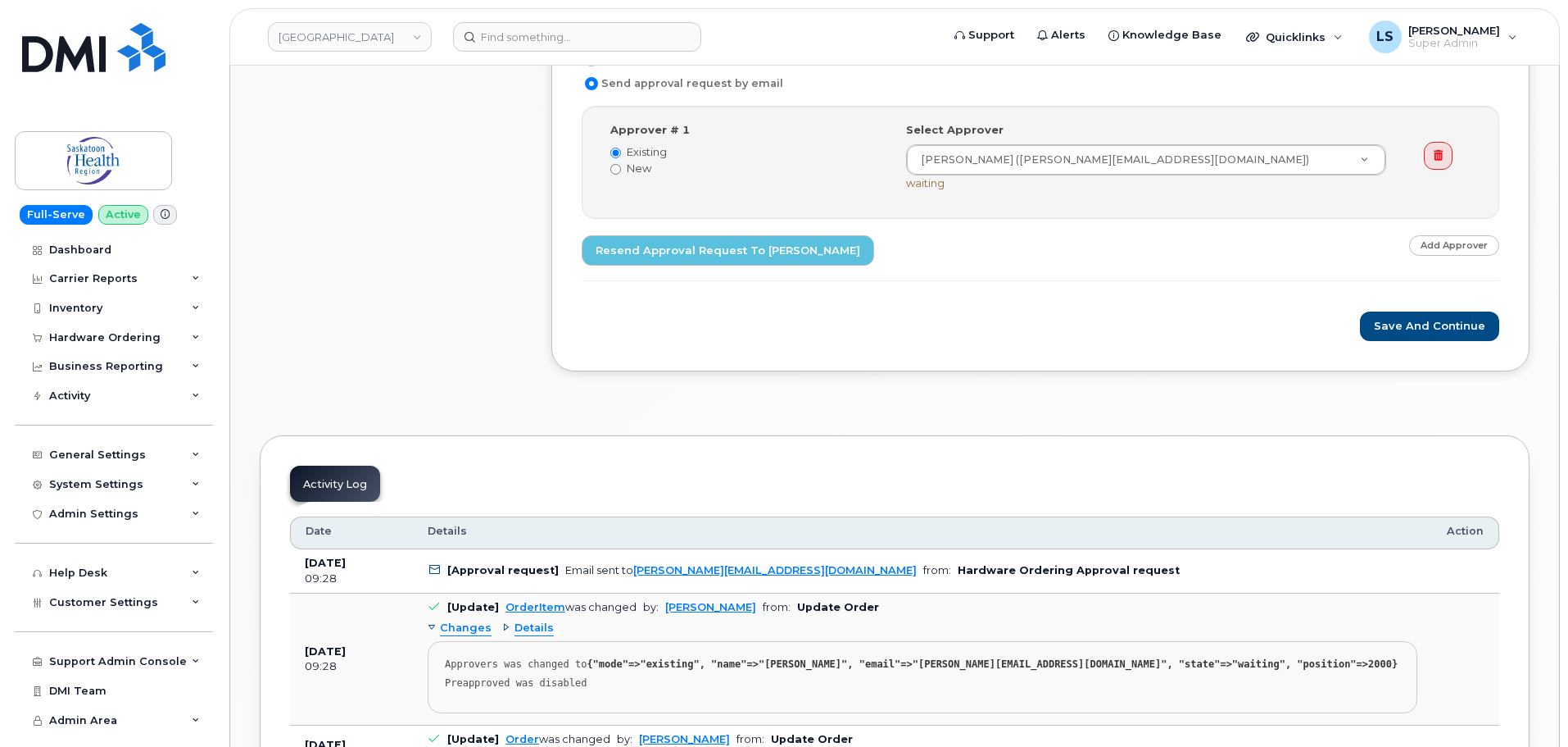
click at [524, 569] on b "[Approval request]" at bounding box center [503, 570] width 111 height 12
